Goal: Check status: Check status

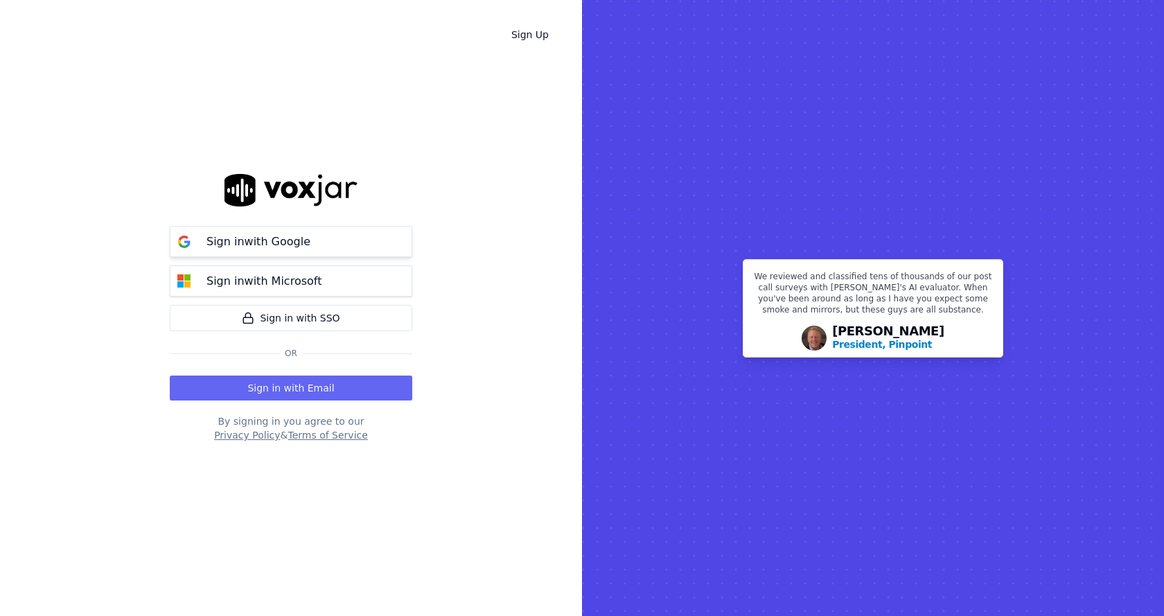
click at [340, 235] on button "Sign in with Google" at bounding box center [291, 241] width 242 height 31
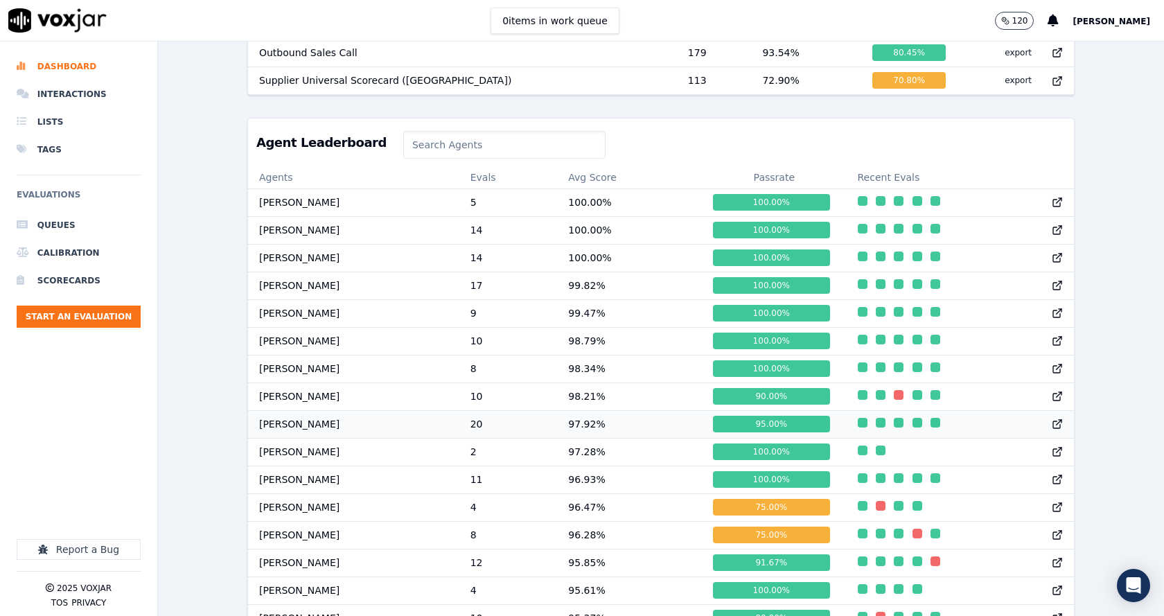
scroll to position [623, 0]
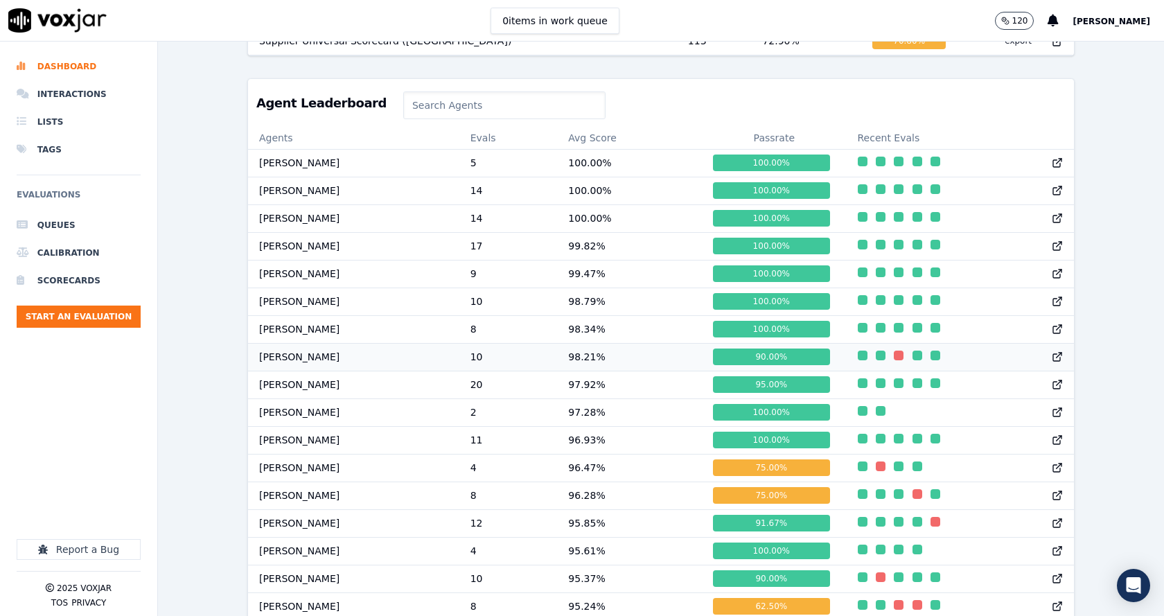
click at [582, 371] on td "98.21 %" at bounding box center [629, 357] width 145 height 28
